Goal: Check status: Check status

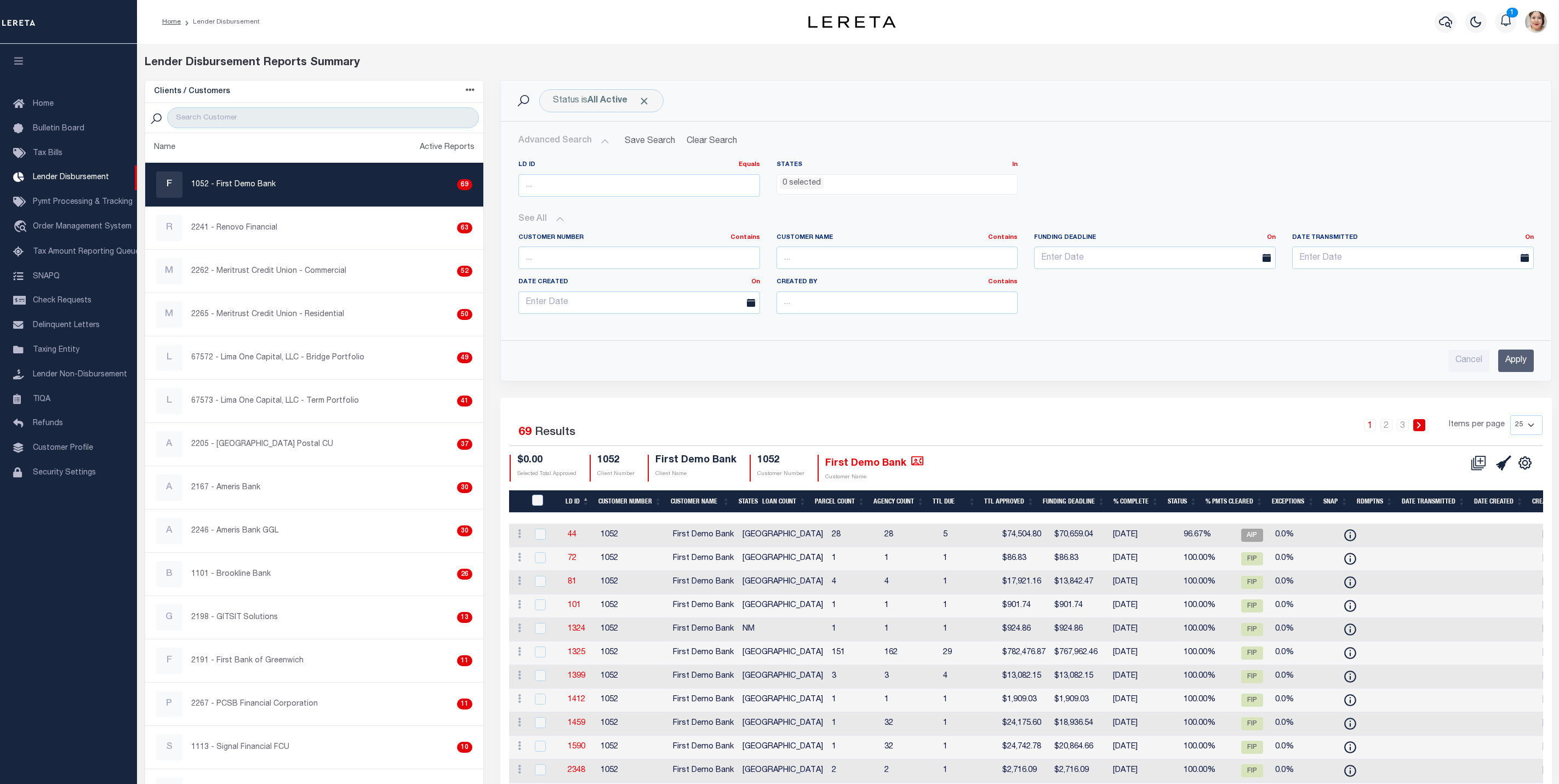
select select
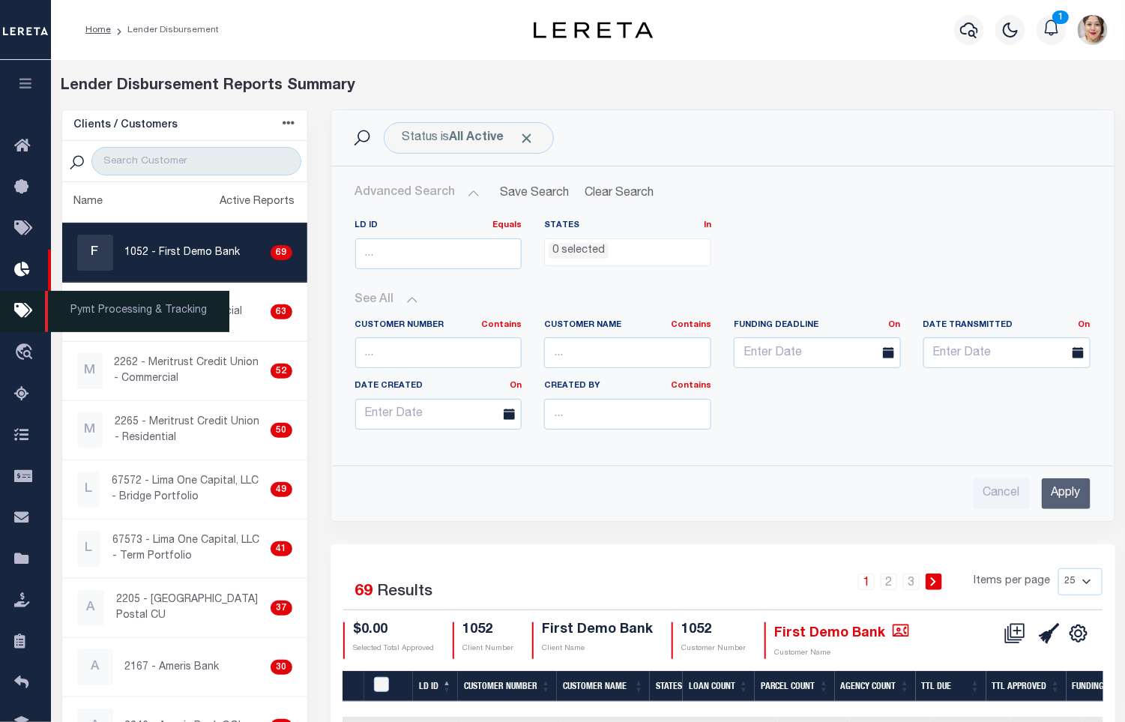
click at [16, 313] on icon at bounding box center [26, 311] width 24 height 19
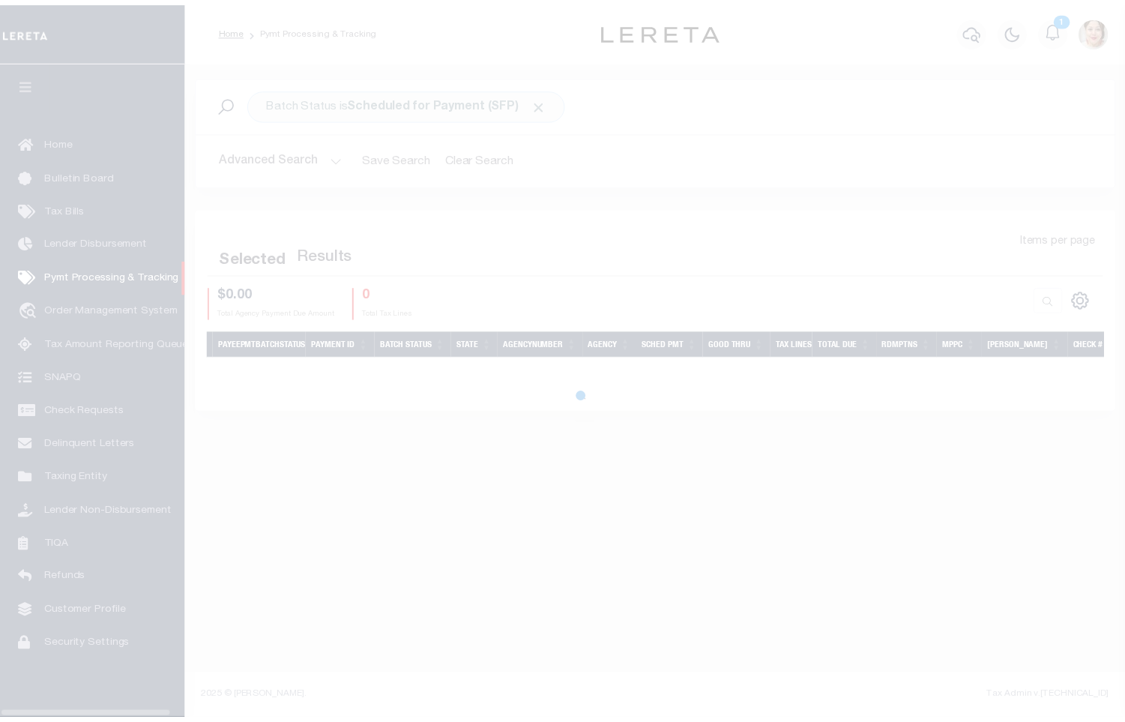
scroll to position [7, 0]
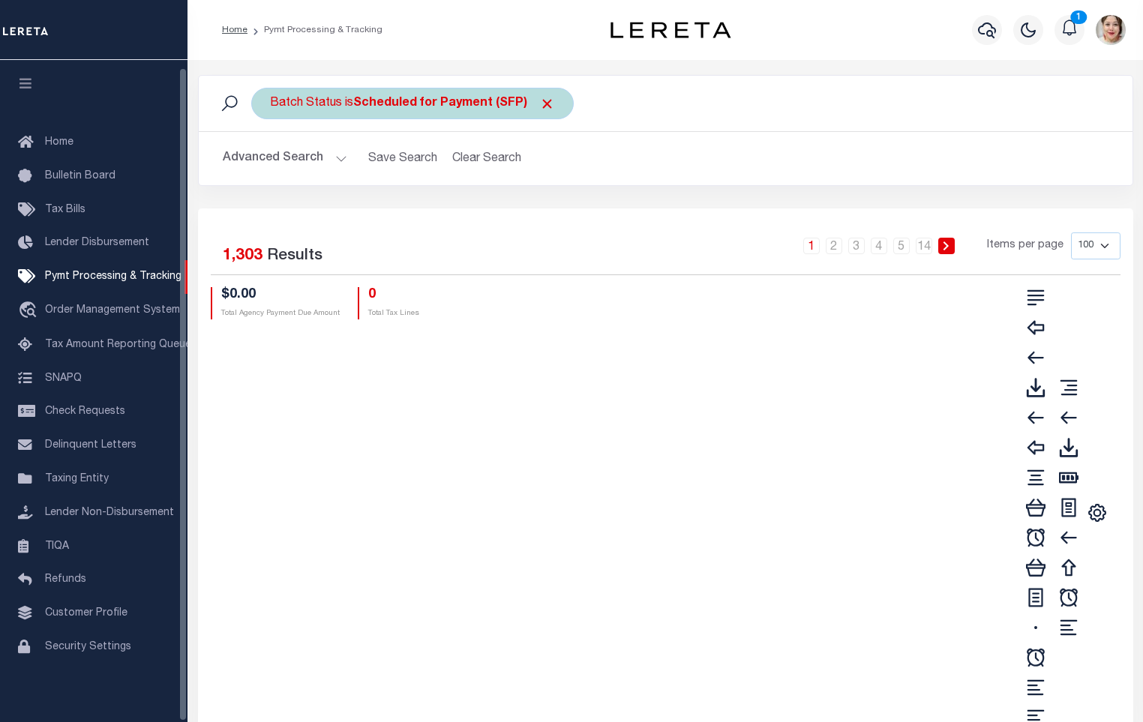
click at [378, 97] on div "Batch Status is Scheduled for Payment (SFP)" at bounding box center [412, 103] width 322 height 31
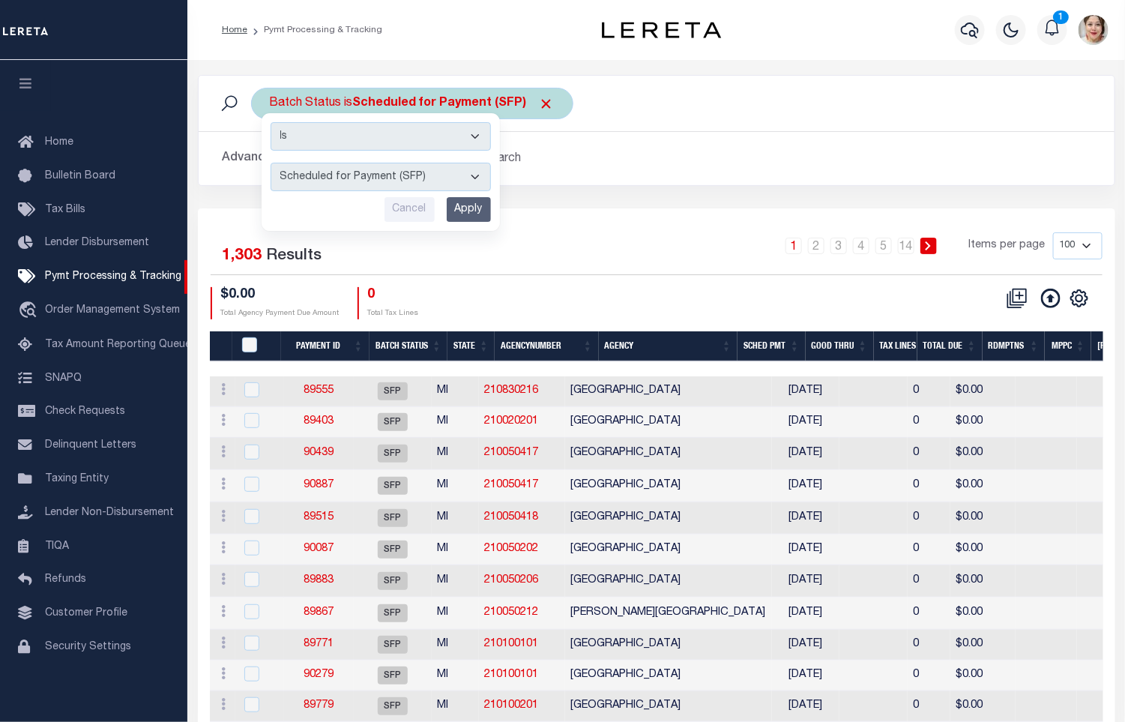
click at [385, 181] on select "Awaiting Funds (AWF) Cleared and Complete (CAC) New Check Needed (NCN) Payment …" at bounding box center [381, 177] width 220 height 28
select select "RFW"
click at [271, 164] on select "Awaiting Funds (AWF) Cleared and Complete (CAC) New Check Needed (NCN) Payment …" at bounding box center [381, 177] width 220 height 28
click at [460, 217] on input "Apply" at bounding box center [469, 209] width 44 height 25
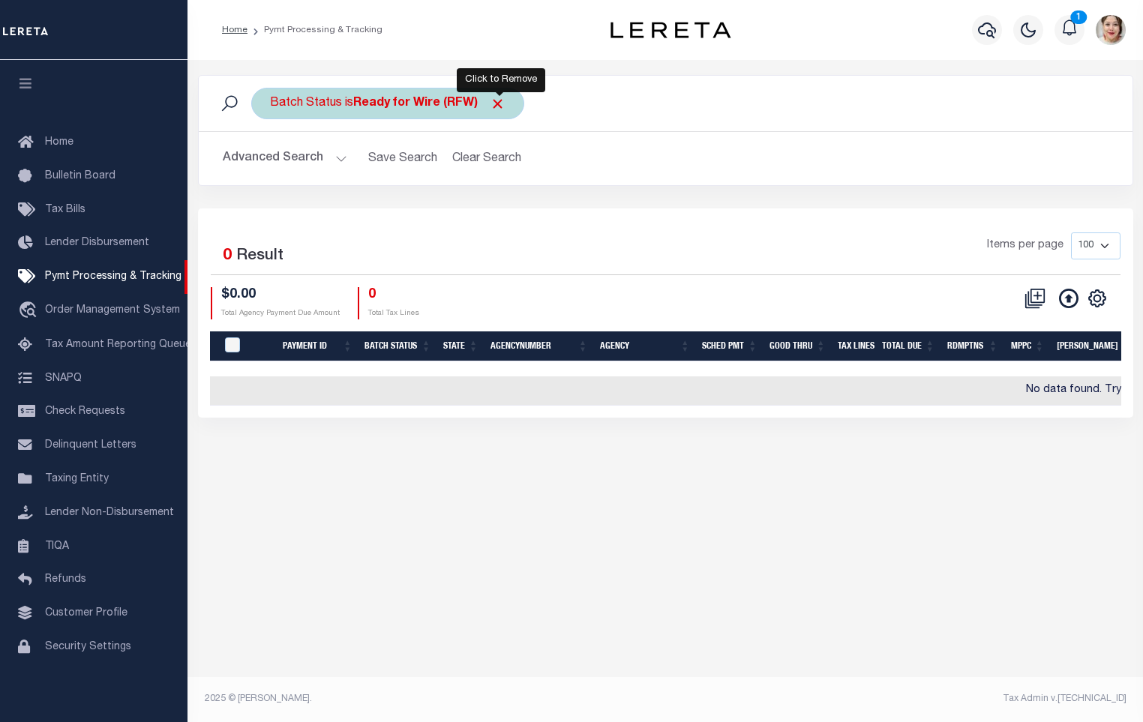
click at [496, 102] on span "Click to Remove" at bounding box center [498, 104] width 16 height 16
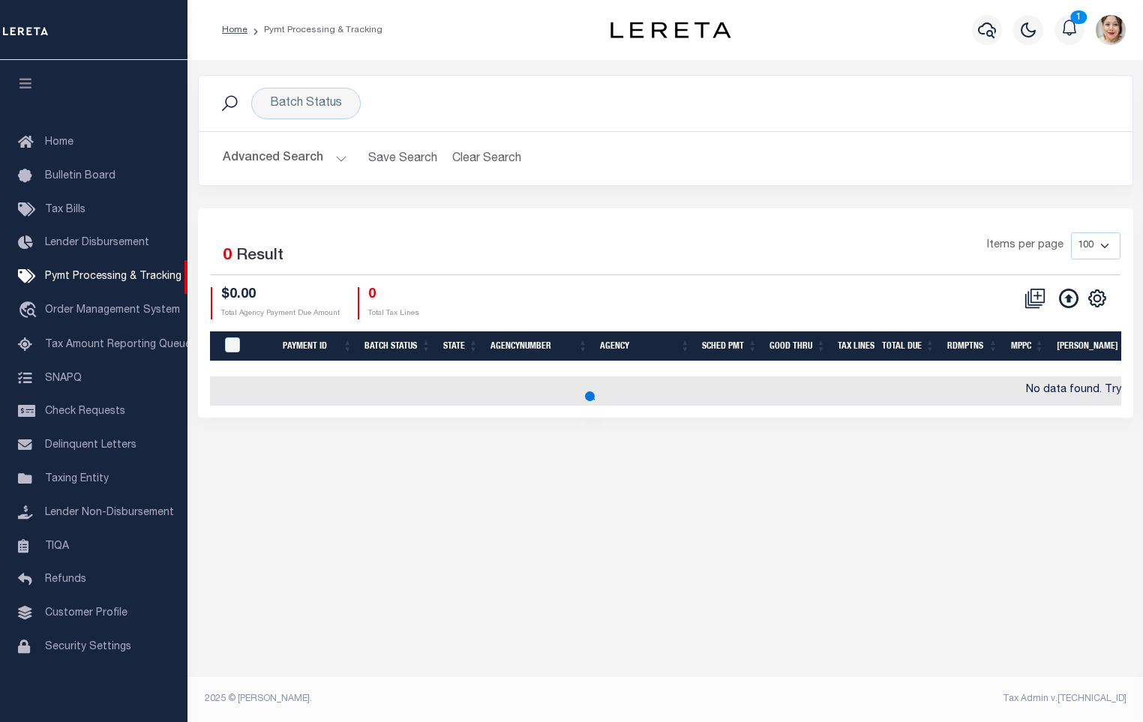
click at [272, 157] on button "Advanced Search" at bounding box center [285, 158] width 124 height 29
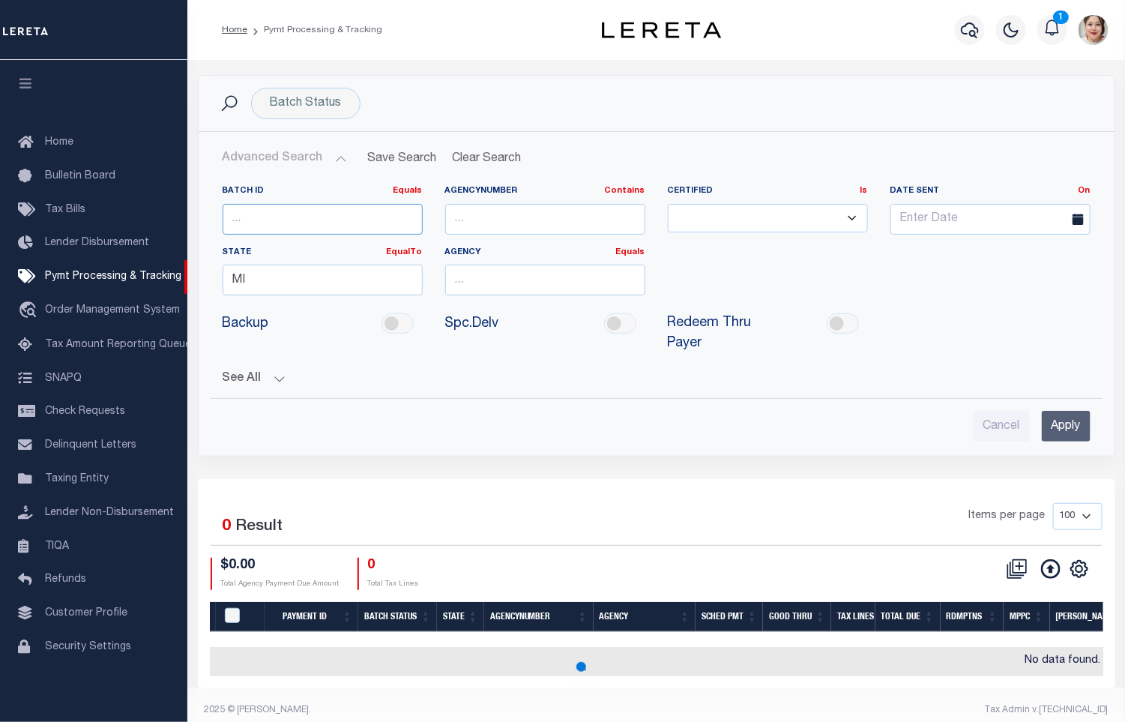
click at [338, 229] on input "number" at bounding box center [323, 219] width 200 height 31
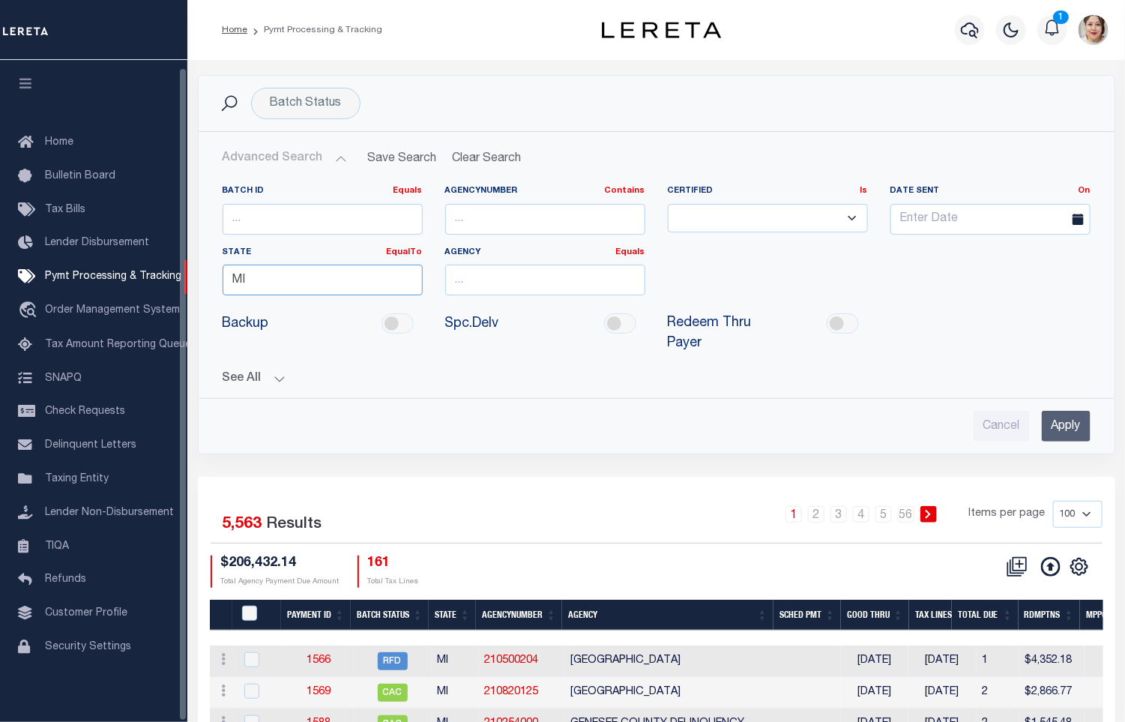
drag, startPoint x: 268, startPoint y: 286, endPoint x: 214, endPoint y: 290, distance: 54.9
click at [212, 289] on div "State EqualTo Equals MI" at bounding box center [322, 277] width 223 height 61
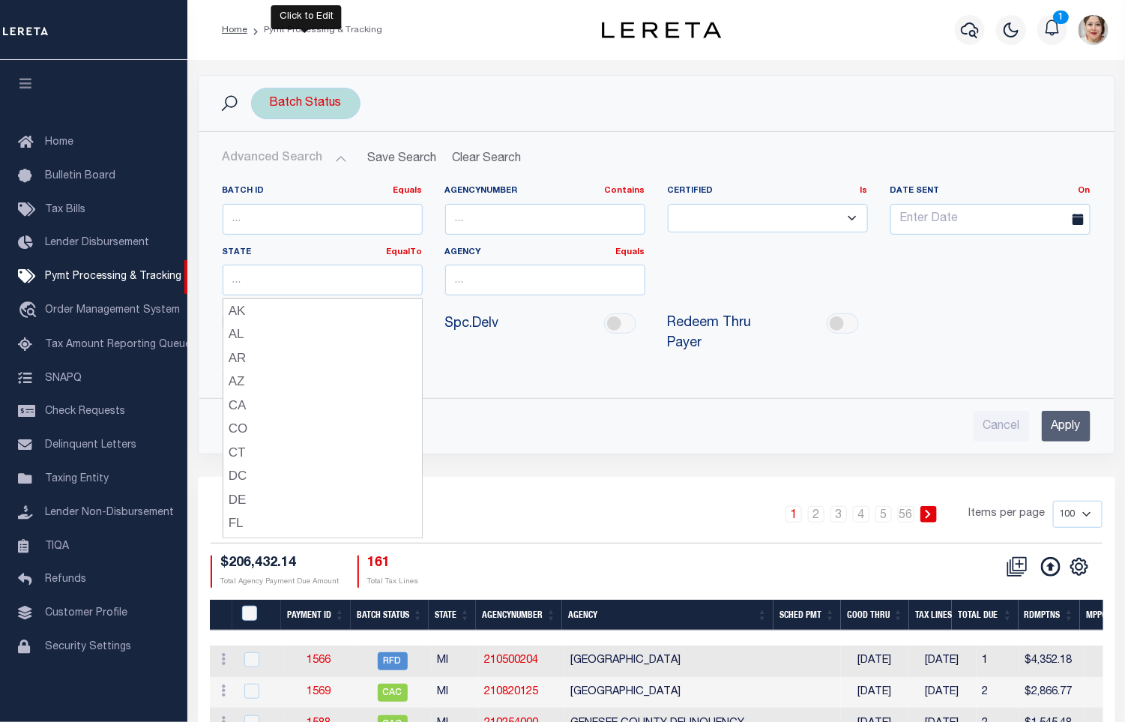
click at [295, 100] on div "Batch Status" at bounding box center [305, 103] width 109 height 31
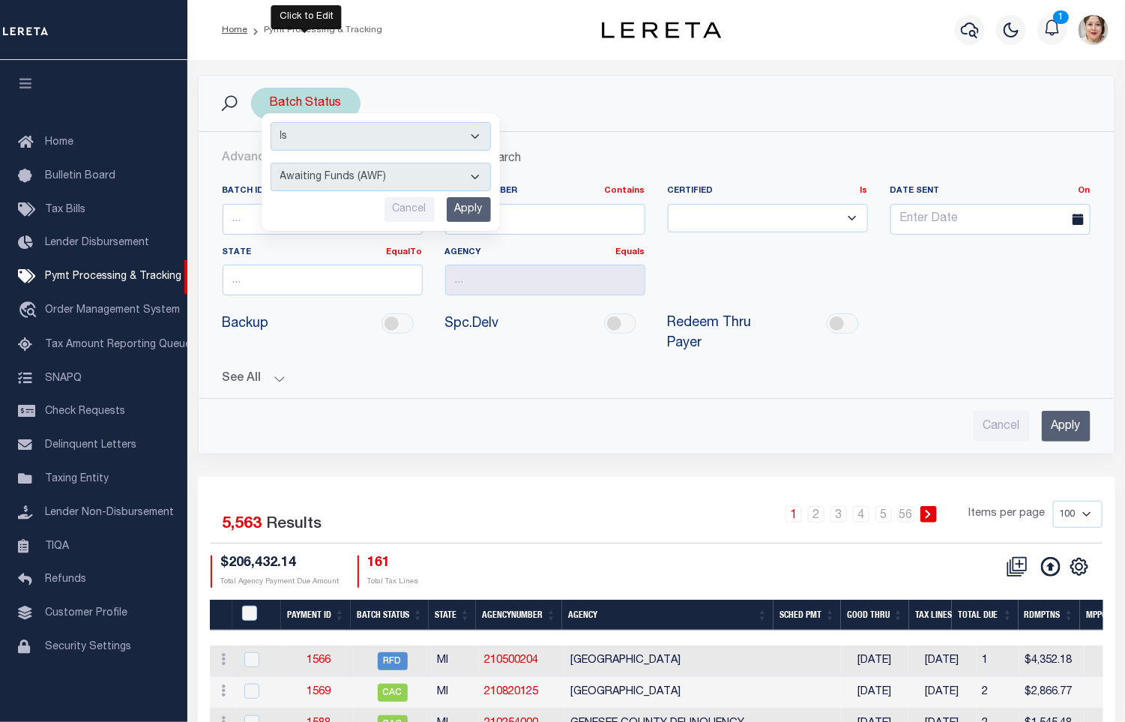
click at [354, 187] on select "Awaiting Funds (AWF) Cleared and Complete (CAC) New Check Needed (NCN) Payment …" at bounding box center [381, 177] width 220 height 28
select select "RFW"
click at [271, 164] on select "Awaiting Funds (AWF) Cleared and Complete (CAC) New Check Needed (NCN) Payment …" at bounding box center [381, 177] width 220 height 28
click at [1066, 428] on input "Apply" at bounding box center [1066, 426] width 49 height 31
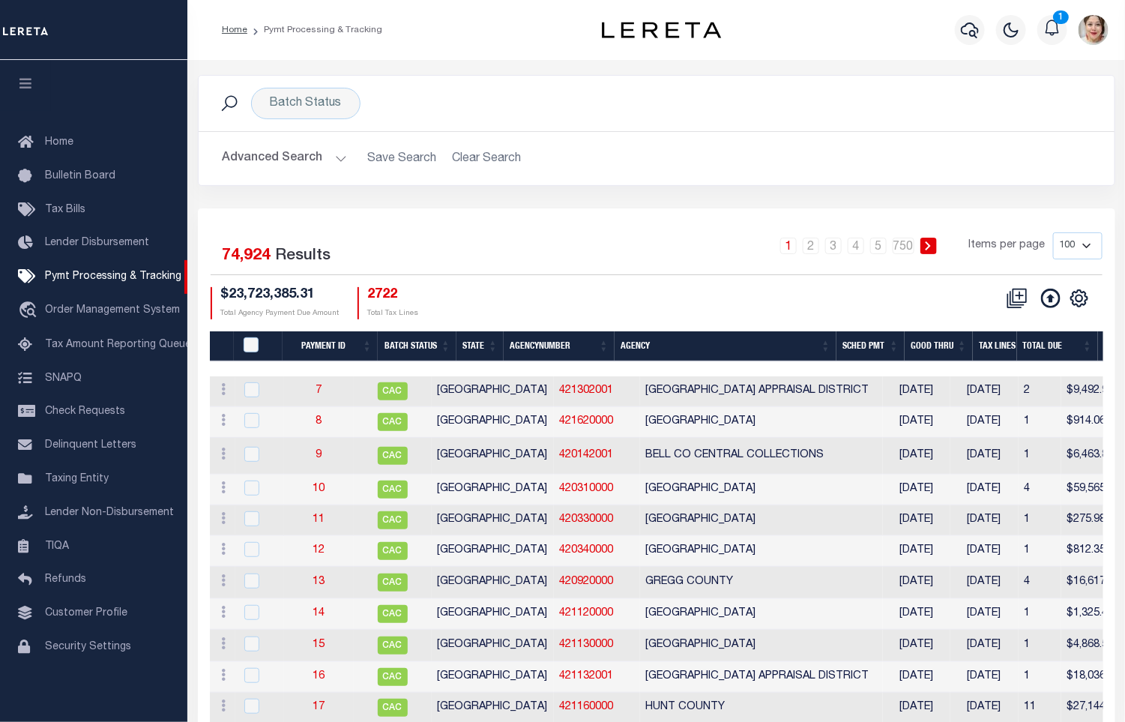
click at [300, 157] on button "Advanced Search" at bounding box center [285, 158] width 124 height 29
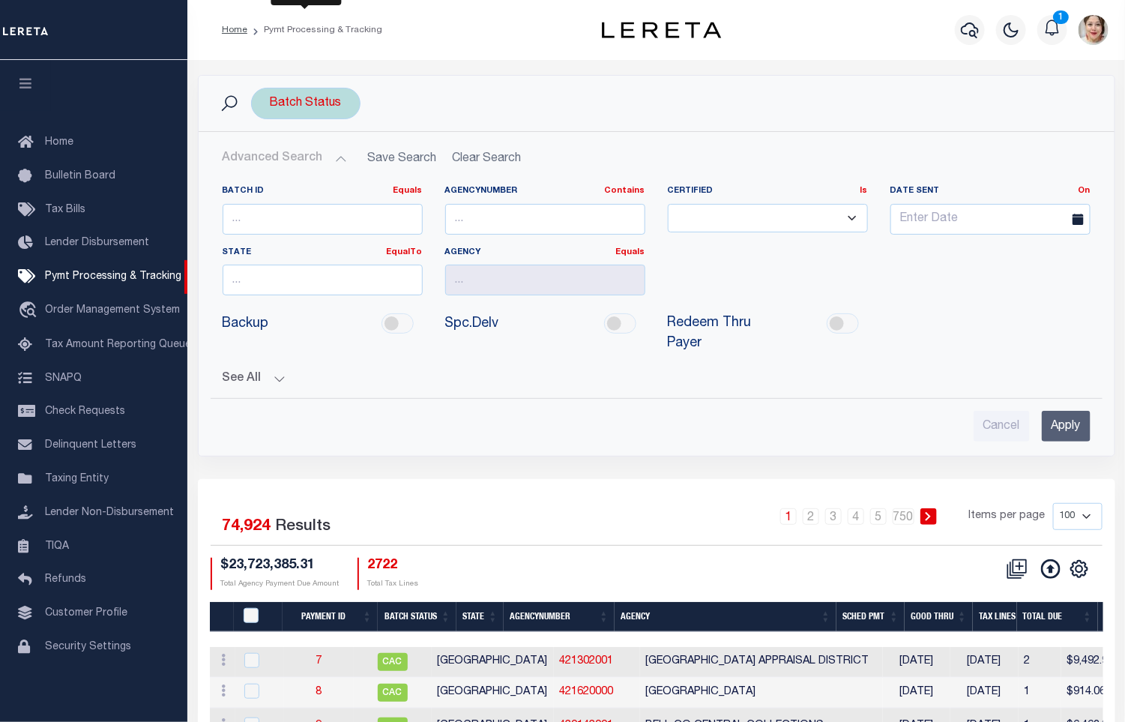
click at [298, 110] on div "Batch Status Is Contains Awaiting Funds (AWF) Cleared and Complete (CAC) New Ch…" at bounding box center [305, 103] width 109 height 31
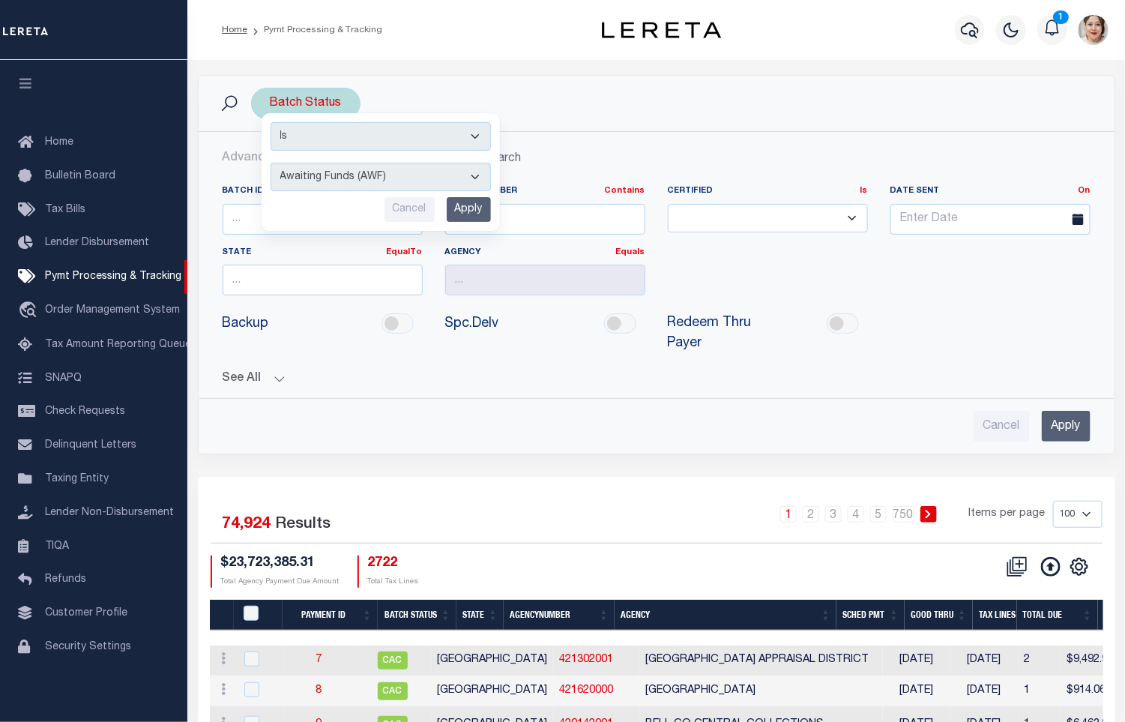
click at [352, 173] on select "Awaiting Funds (AWF) Cleared and Complete (CAC) New Check Needed (NCN) Payment …" at bounding box center [381, 177] width 220 height 28
select select "RFW"
click at [271, 164] on select "Awaiting Funds (AWF) Cleared and Complete (CAC) New Check Needed (NCN) Payment …" at bounding box center [381, 177] width 220 height 28
click at [1074, 442] on input "Apply" at bounding box center [1066, 426] width 49 height 31
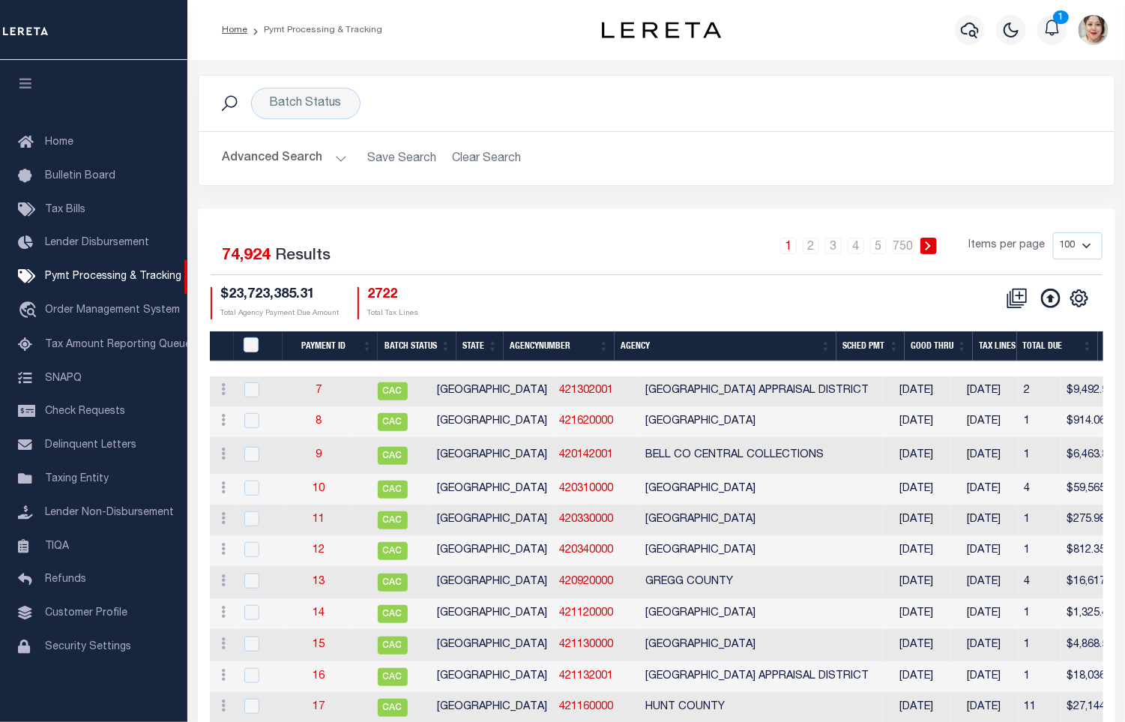
click at [262, 154] on button "Advanced Search" at bounding box center [285, 158] width 124 height 29
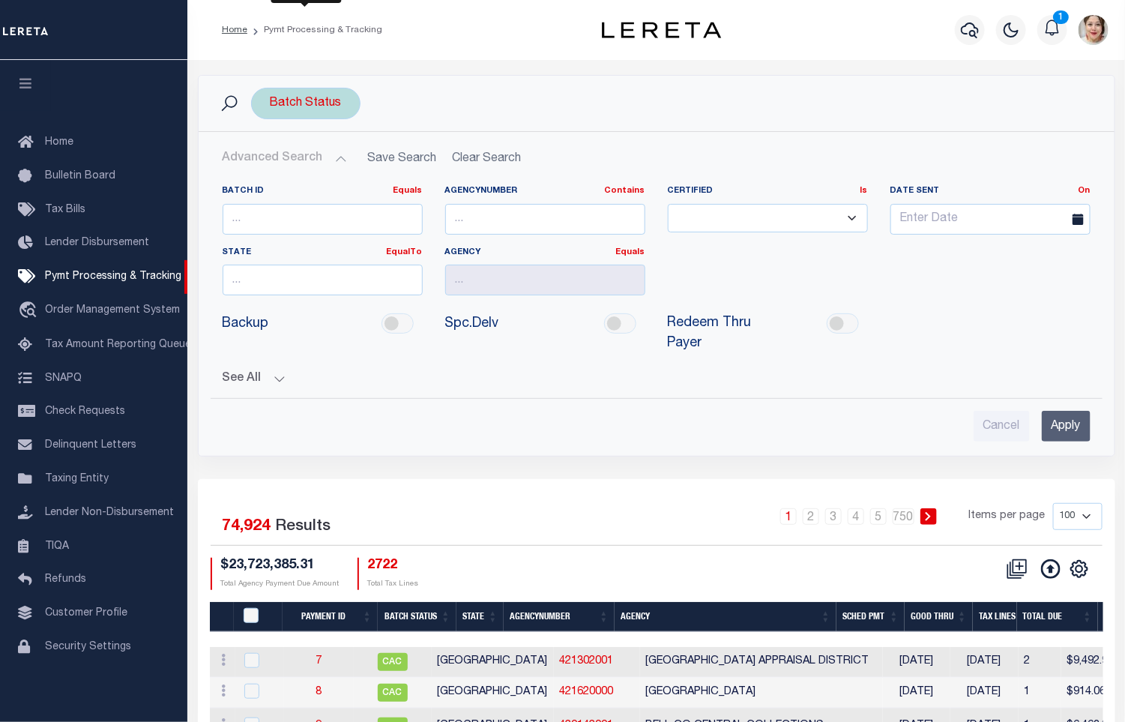
click at [301, 110] on div "Batch Status Is Contains Awaiting Funds (AWF) Cleared and Complete (CAC) New Ch…" at bounding box center [305, 103] width 109 height 31
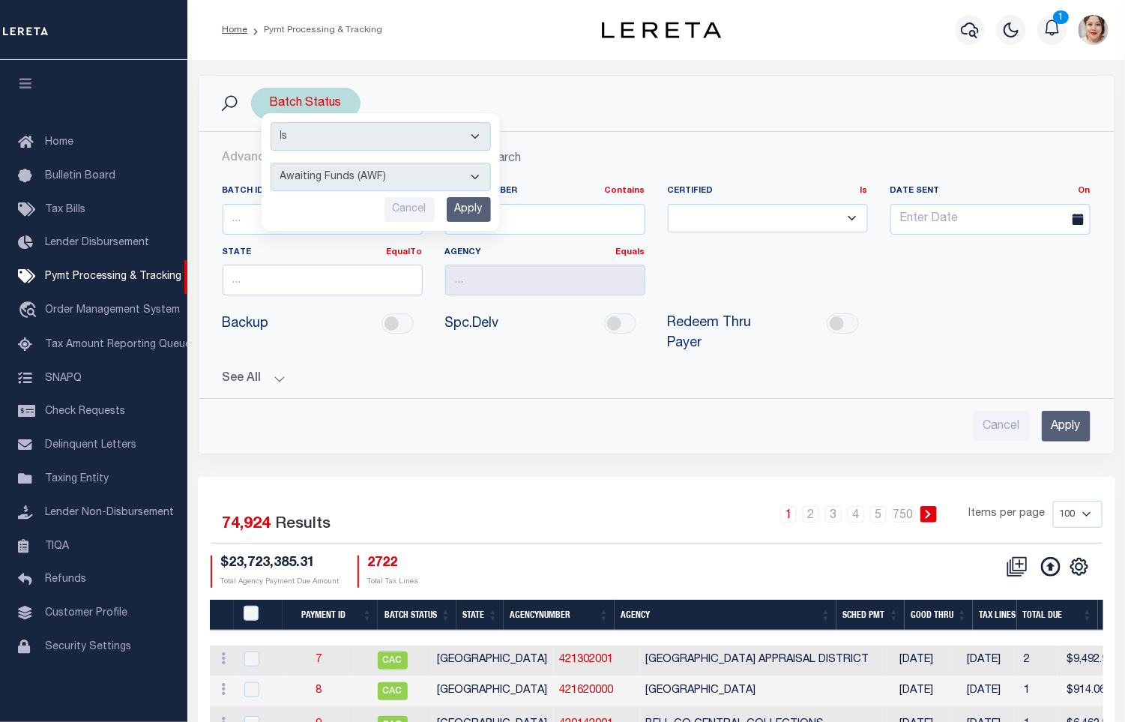
click at [391, 181] on select "Awaiting Funds (AWF) Cleared and Complete (CAC) New Check Needed (NCN) Payment …" at bounding box center [381, 177] width 220 height 28
select select "RFW"
click at [271, 164] on select "Awaiting Funds (AWF) Cleared and Complete (CAC) New Check Needed (NCN) Payment …" at bounding box center [381, 177] width 220 height 28
click at [472, 212] on input "Apply" at bounding box center [469, 209] width 44 height 25
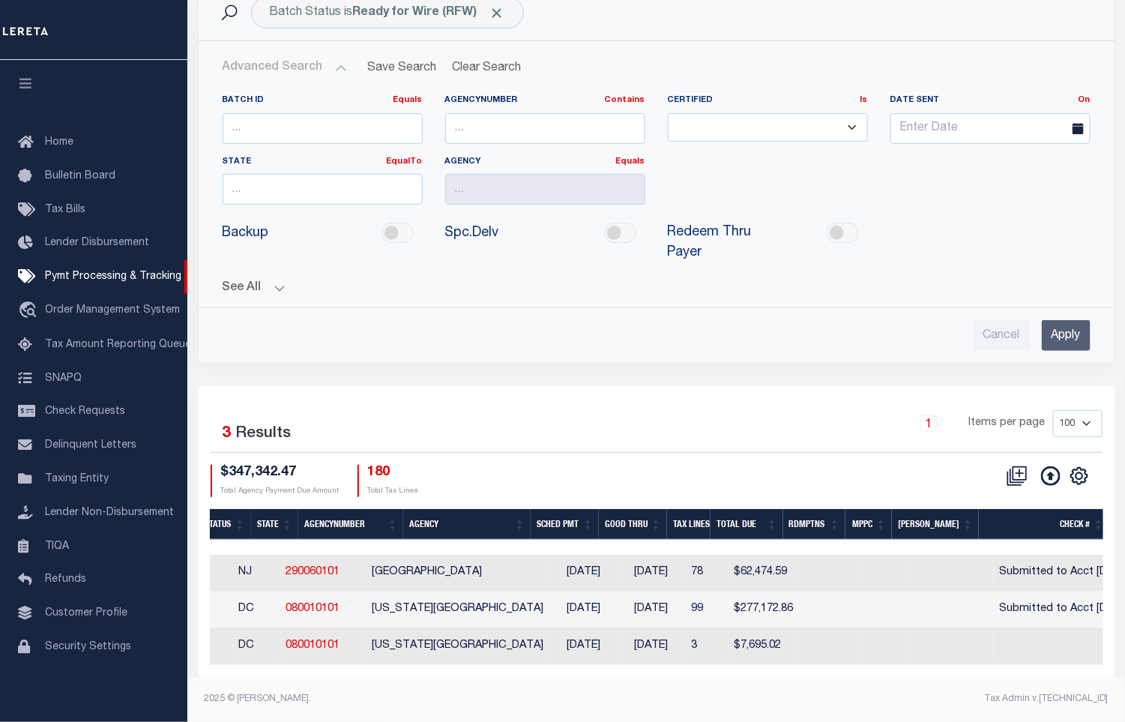
scroll to position [0, 0]
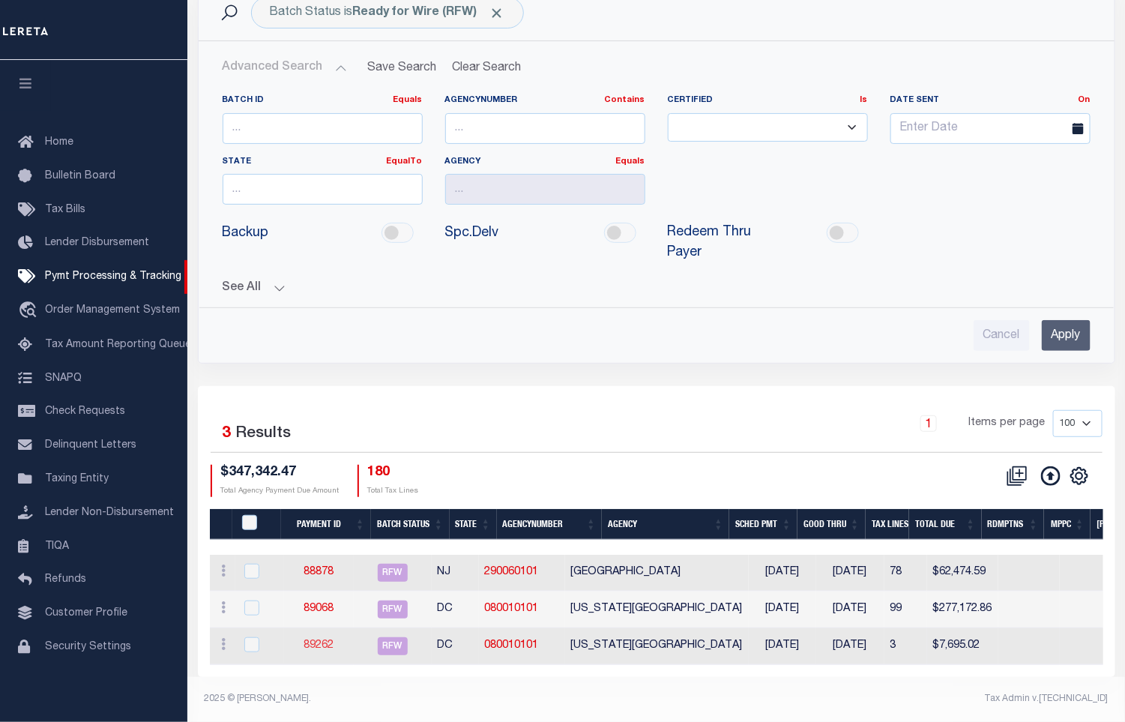
click at [331, 640] on link "89262" at bounding box center [319, 645] width 30 height 10
select select "RFW"
type input "[DATE]"
type input "$7,695.02"
select select "TRA"
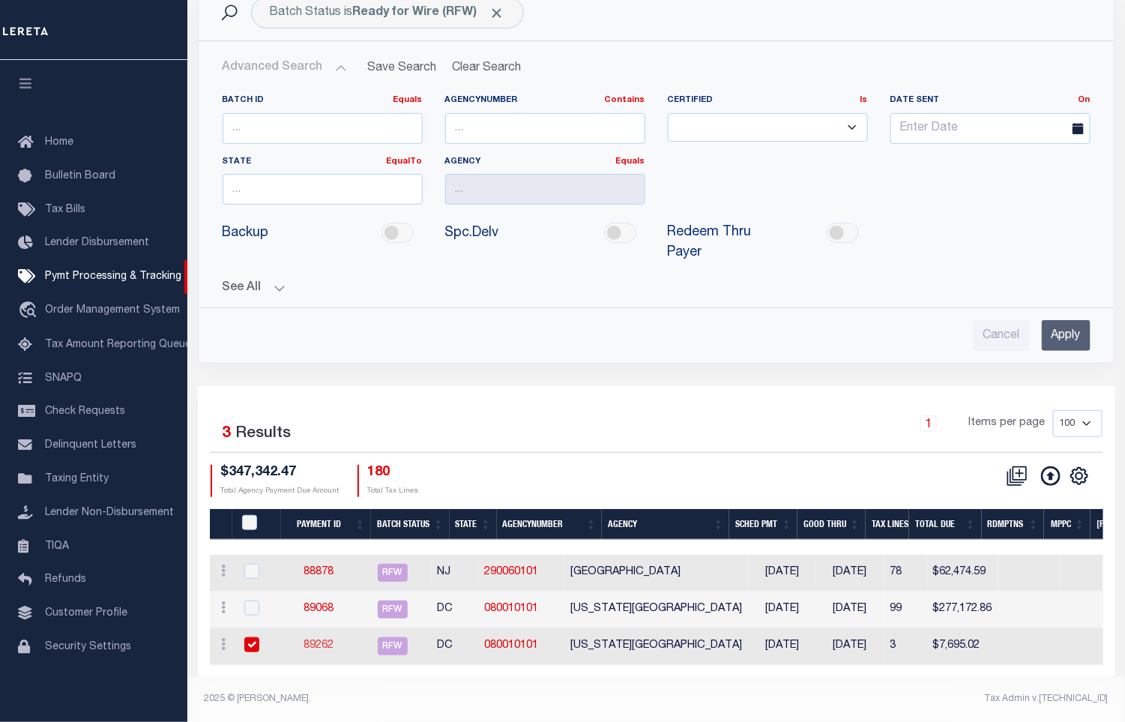
select select "[PERSON_NAME]"
checkbox input "true"
type input "N"
radio input "true"
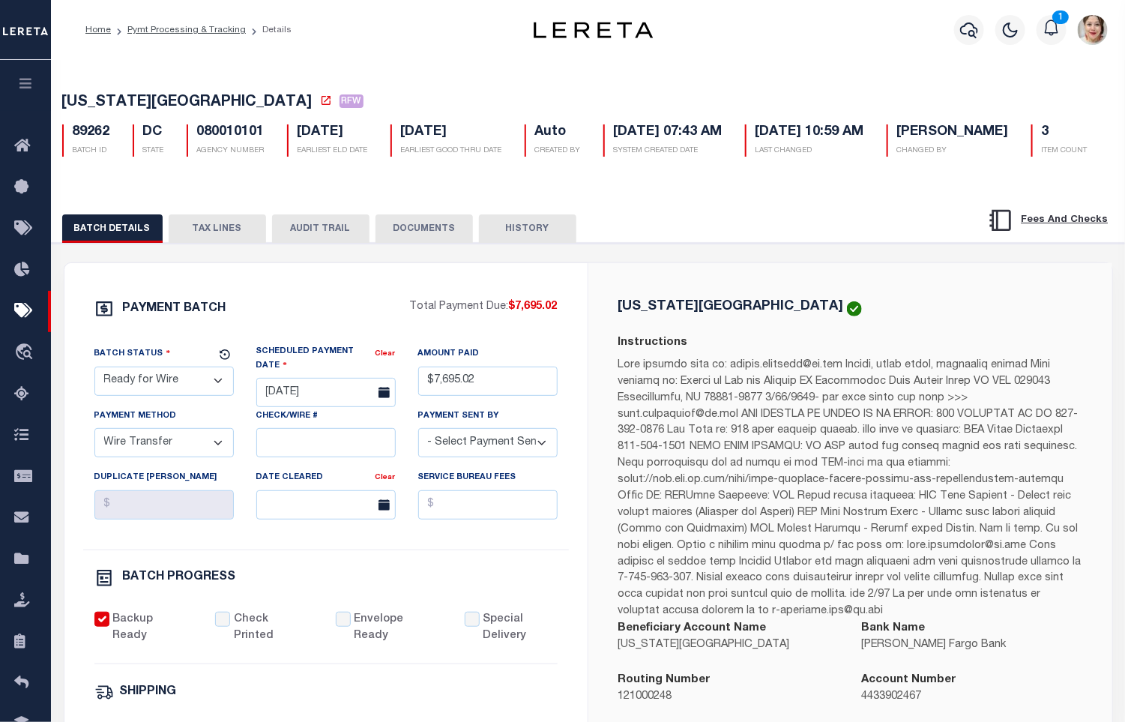
click at [430, 243] on button "DOCUMENTS" at bounding box center [424, 228] width 97 height 28
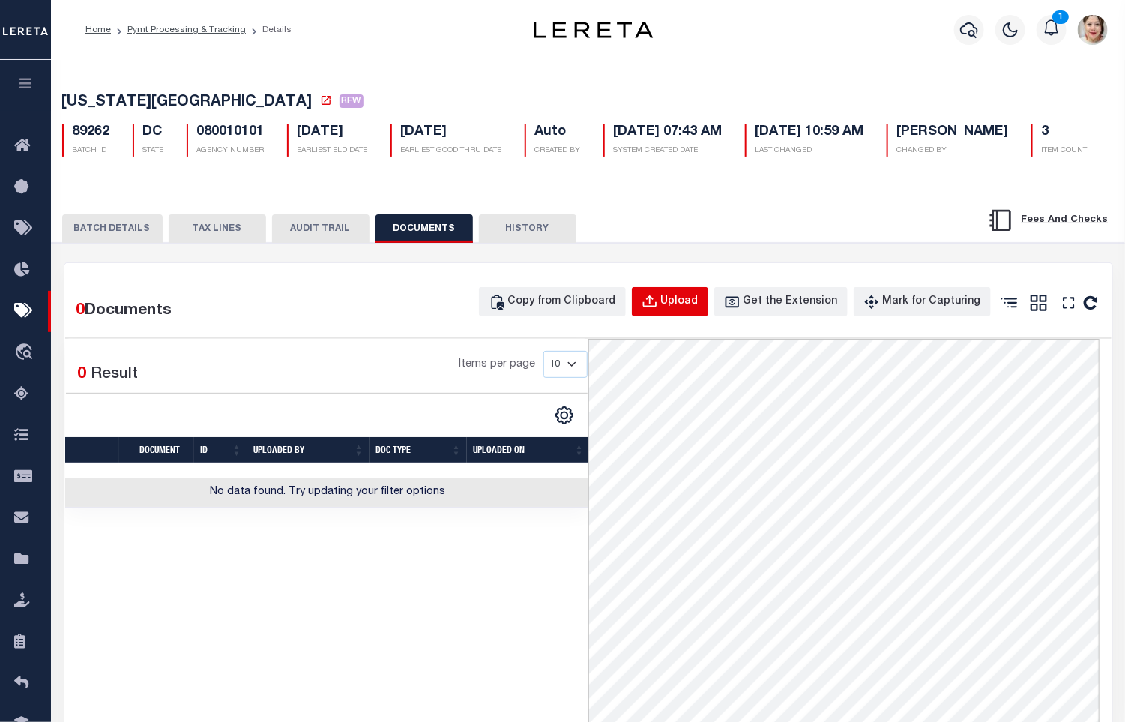
click at [691, 310] on div "Upload" at bounding box center [679, 302] width 37 height 16
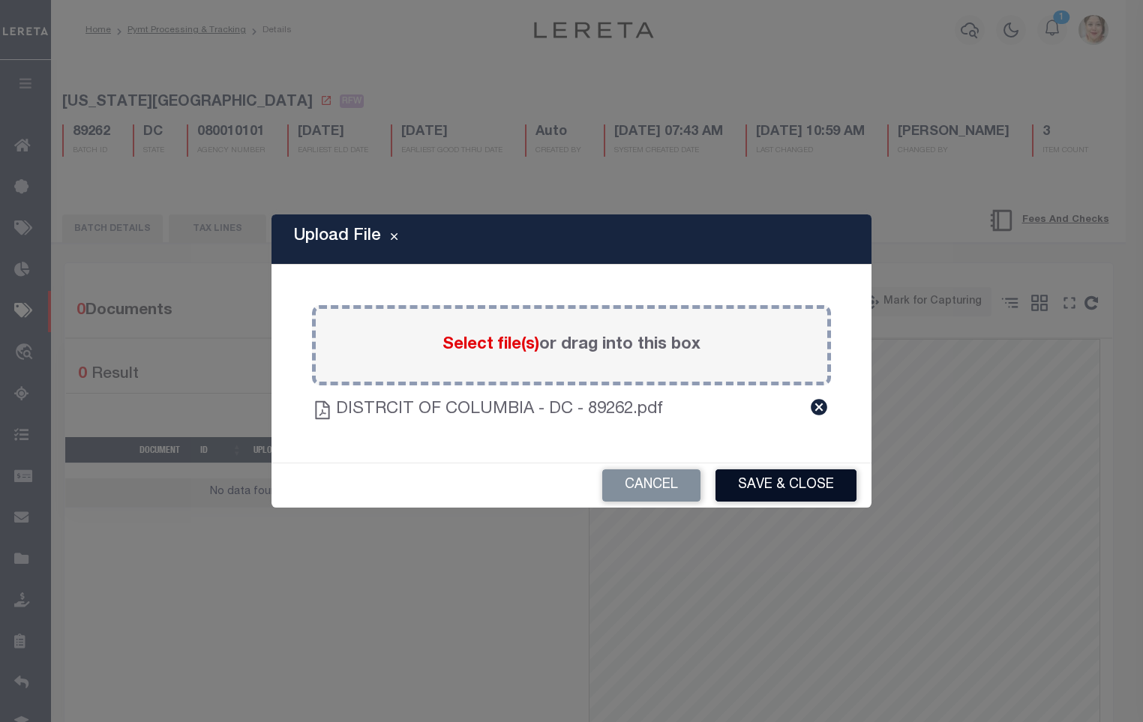
click at [814, 488] on button "Save & Close" at bounding box center [785, 485] width 141 height 32
